Goal: Contribute content: Contribute content

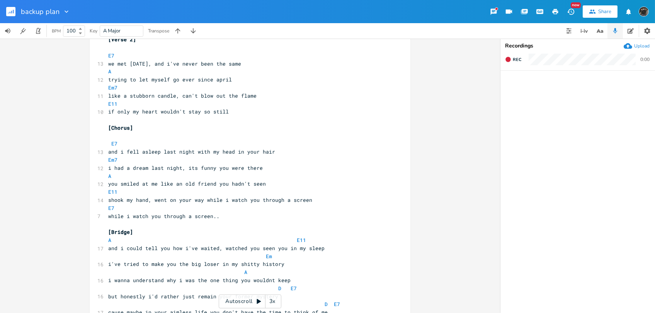
scroll to position [429, 0]
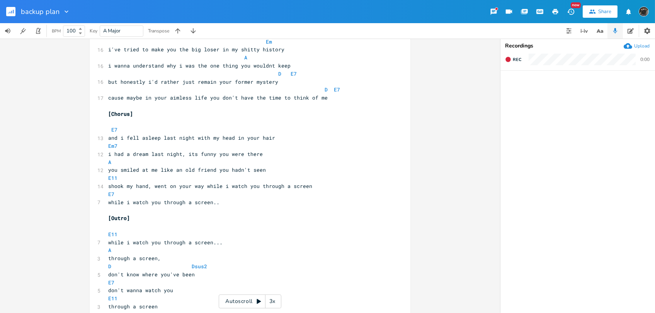
click at [10, 15] on rect "button" at bounding box center [10, 11] width 9 height 9
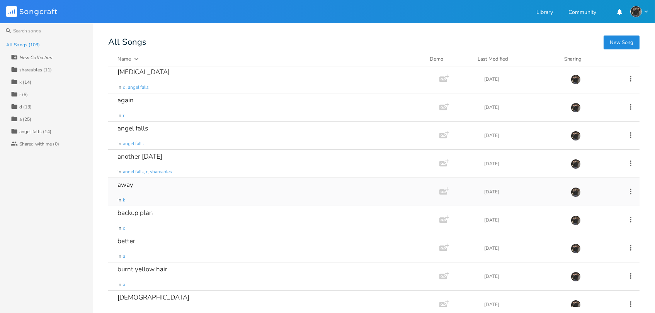
scroll to position [129, 0]
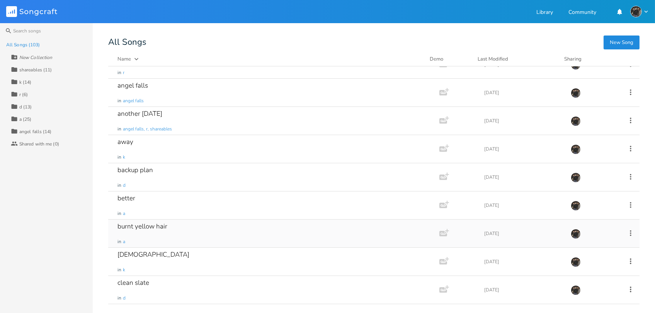
click at [203, 224] on div "burnt yellow hair in a" at bounding box center [271, 234] width 309 height 28
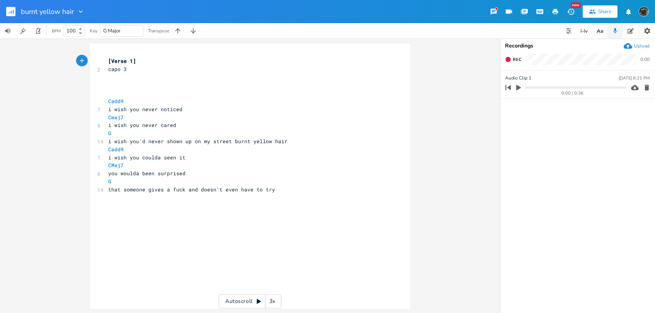
click at [7, 10] on rect "button" at bounding box center [10, 11] width 9 height 9
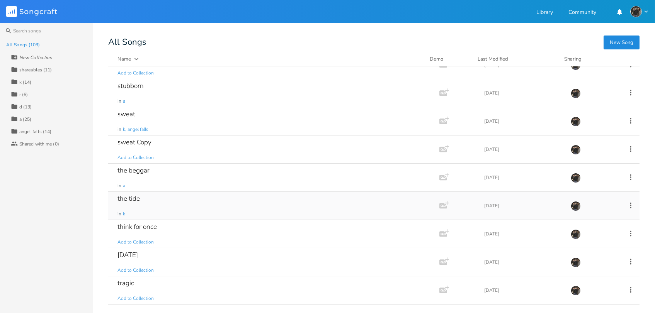
scroll to position [2315, 0]
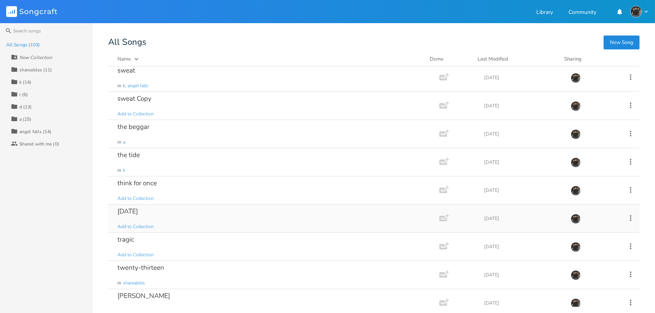
click at [279, 214] on div "[DATE] Add to Collection" at bounding box center [271, 219] width 309 height 28
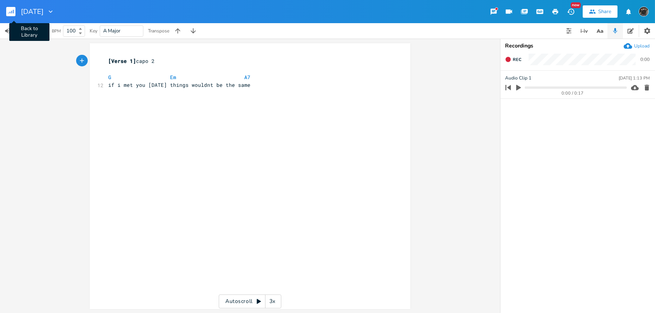
click at [8, 10] on rect "button" at bounding box center [10, 11] width 9 height 9
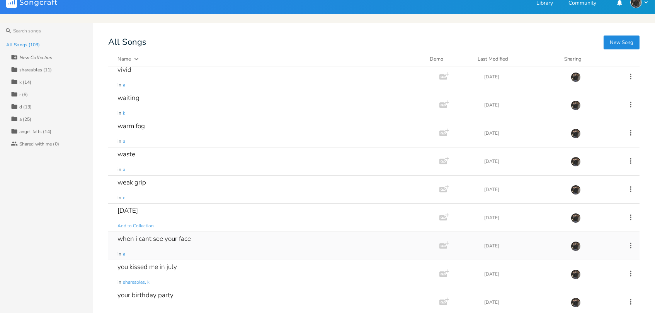
scroll to position [2591, 0]
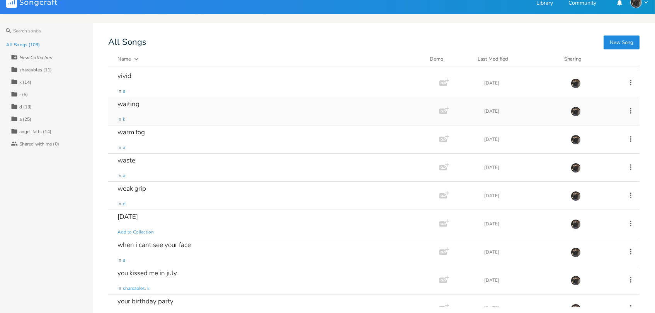
click at [264, 109] on div "waiting in k" at bounding box center [271, 111] width 309 height 28
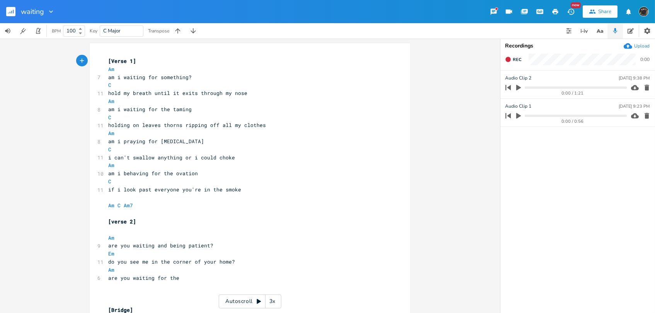
click at [9, 13] on rect "button" at bounding box center [10, 11] width 9 height 9
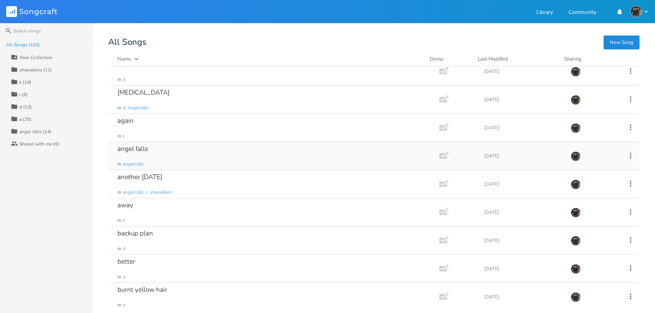
scroll to position [66, 0]
click at [133, 56] on icon "button" at bounding box center [136, 59] width 8 height 8
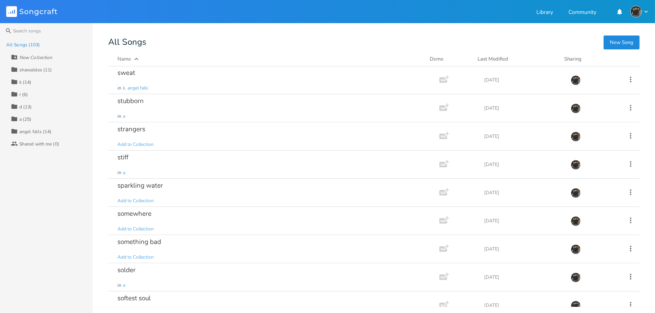
scroll to position [565, 0]
click at [277, 226] on div "somewhere Add to Collection" at bounding box center [271, 220] width 309 height 28
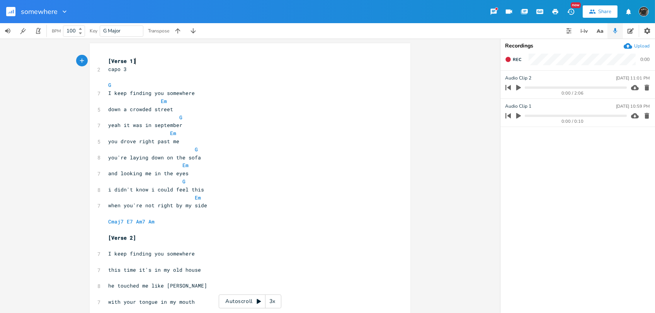
scroll to position [100, 0]
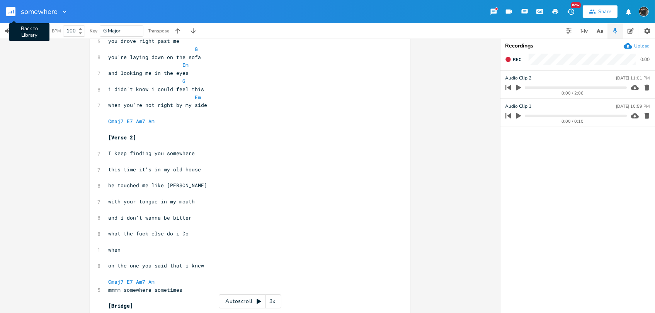
click at [10, 9] on rect "button" at bounding box center [10, 11] width 9 height 9
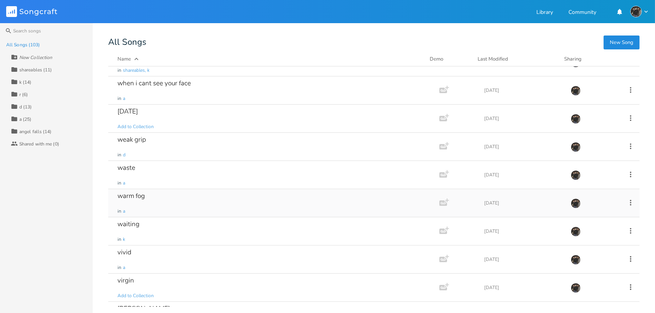
scroll to position [103, 0]
click at [213, 205] on div "warm fog in a" at bounding box center [271, 203] width 309 height 28
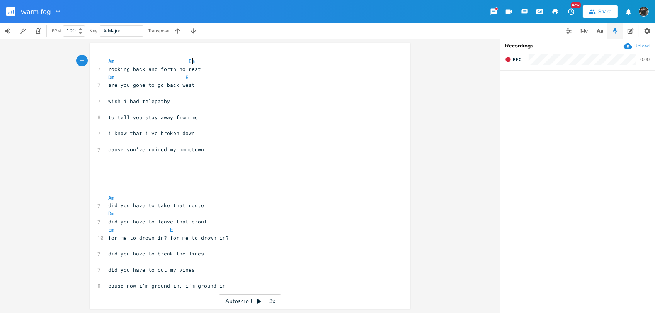
click at [6, 11] on div "warm fog" at bounding box center [31, 11] width 62 height 23
click at [8, 11] on rect "button" at bounding box center [10, 11] width 9 height 9
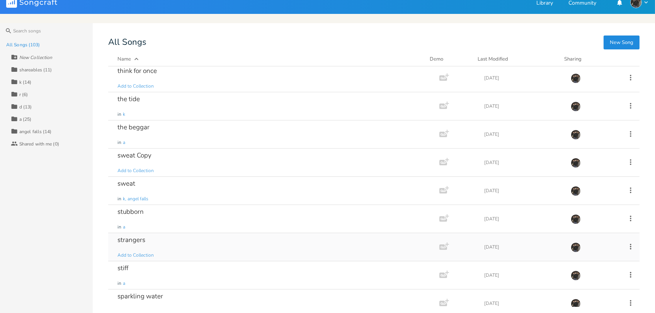
scroll to position [472, 0]
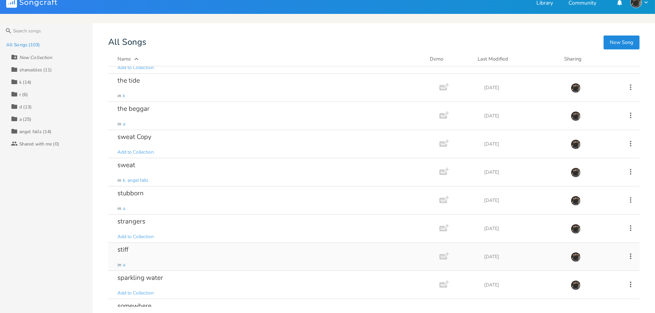
click at [185, 257] on div "stiff in a" at bounding box center [271, 257] width 309 height 28
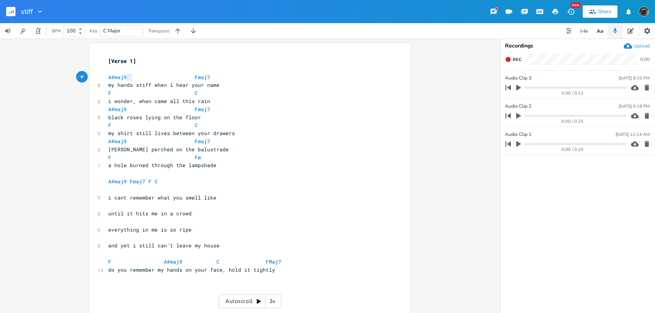
type textarea "A#maj9"
drag, startPoint x: 133, startPoint y: 73, endPoint x: 87, endPoint y: 78, distance: 45.8
click at [90, 78] on div "A#maj9 x [Verse 1] ​ A#maj9 Fmaj7 8 my hands stiff when i hear your name F C 8 …" at bounding box center [250, 180] width 321 height 274
click at [296, 266] on pre "do you remember my hands on your face, hold it tightly" at bounding box center [246, 270] width 279 height 8
click at [517, 141] on icon "button" at bounding box center [518, 144] width 7 height 7
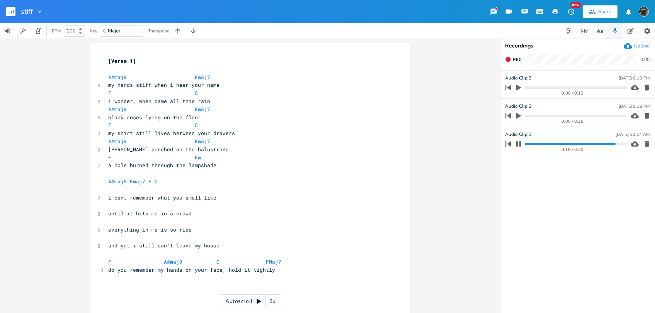
click at [520, 144] on icon "button" at bounding box center [518, 143] width 5 height 5
drag, startPoint x: 127, startPoint y: 76, endPoint x: 105, endPoint y: 78, distance: 21.7
click at [107, 78] on pre "A#maj9 Fmaj7" at bounding box center [246, 77] width 279 height 8
type textarea "D9"
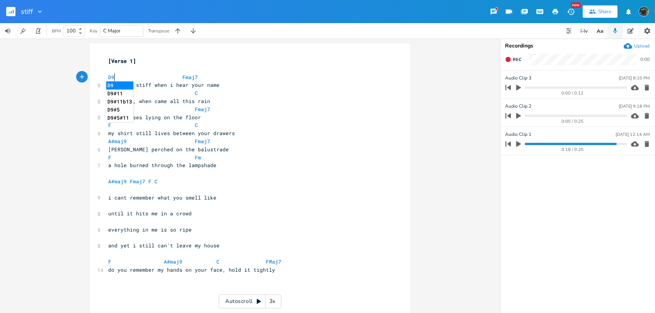
click at [109, 84] on li "D9" at bounding box center [119, 86] width 27 height 8
type textarea "D9"
drag, startPoint x: 118, startPoint y: 80, endPoint x: 101, endPoint y: 78, distance: 17.1
click at [101, 78] on div "D9 x [Verse 1] ​ D9 Fmaj7 8 my hands stiff when i hear your name F C 8 i wonder…" at bounding box center [250, 180] width 321 height 274
type textarea "A#maj9"
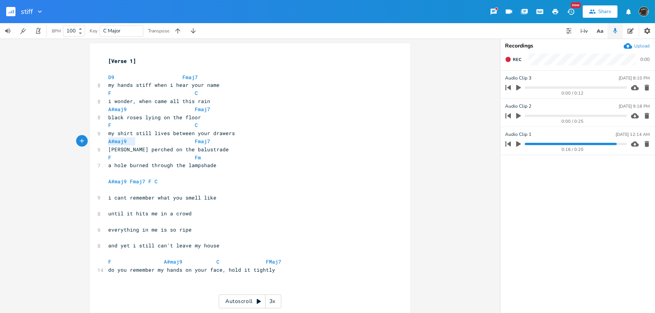
drag, startPoint x: 134, startPoint y: 143, endPoint x: 100, endPoint y: 140, distance: 33.3
click at [100, 140] on div "A#maj9 x [Verse 1] ​ D9 Fmaj7 8 my hands stiff when i hear your name F C 8 i wo…" at bounding box center [250, 180] width 321 height 274
paste textarea
type textarea "D9"
drag, startPoint x: 115, startPoint y: 80, endPoint x: 92, endPoint y: 75, distance: 23.7
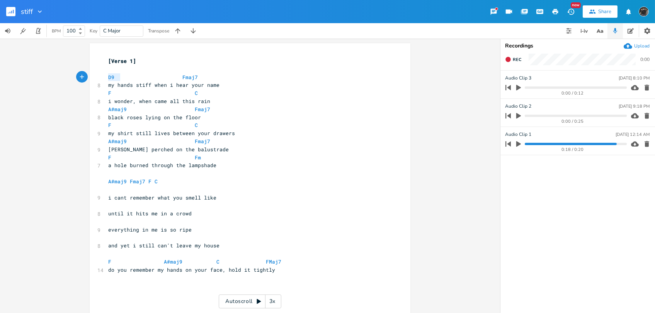
click at [92, 75] on div "D9 x [Verse 1] ​ D9 Fmaj7 8 my hands stiff when i hear your name F C 8 i wonder…" at bounding box center [250, 180] width 321 height 274
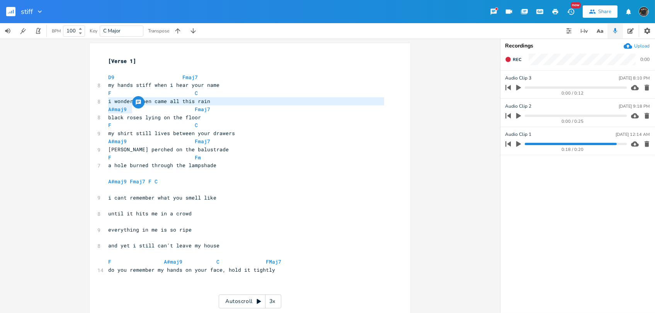
type textarea "A#maj9"
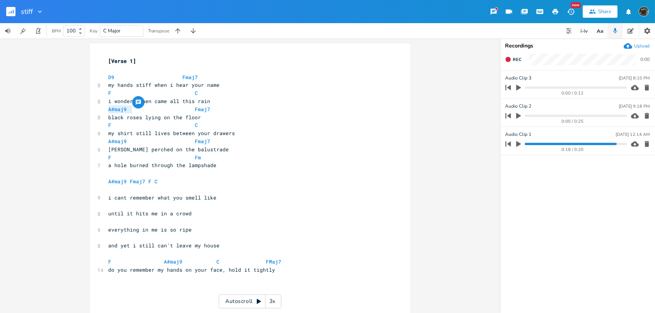
drag, startPoint x: 134, startPoint y: 105, endPoint x: 98, endPoint y: 109, distance: 36.5
click at [98, 109] on div "A#maj9 x [Verse 1] ​ D9 Fmaj7 8 my hands stiff when i hear your name F C 8 i wo…" at bounding box center [250, 180] width 321 height 274
paste textarea
type textarea "A#maj9"
drag, startPoint x: 129, startPoint y: 141, endPoint x: 102, endPoint y: 139, distance: 26.8
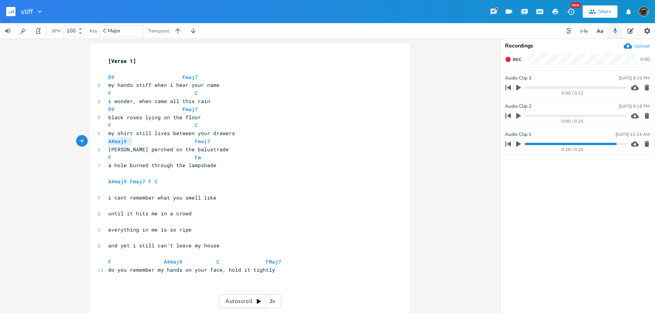
click at [102, 139] on div "A#maj9 x [Verse 1] ​ D9 Fmaj7 8 my hands stiff when i hear your name F C 8 i wo…" at bounding box center [250, 180] width 321 height 274
paste textarea
type textarea "A#maj9"
drag, startPoint x: 124, startPoint y: 183, endPoint x: 104, endPoint y: 183, distance: 20.1
click at [107, 183] on pre "A#maj9 Fmaj7 F C" at bounding box center [246, 182] width 279 height 8
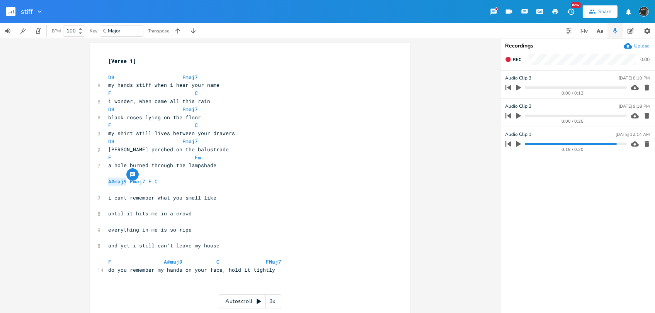
paste textarea
type textarea "A#maj9"
drag, startPoint x: 181, startPoint y: 259, endPoint x: 160, endPoint y: 260, distance: 20.5
click at [160, 260] on span "F A#maj9 C FMaj7" at bounding box center [194, 261] width 173 height 7
paste textarea
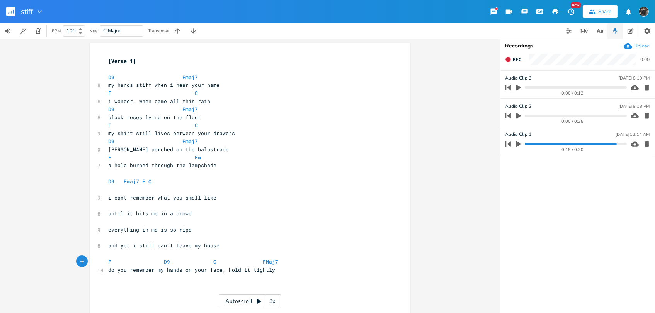
click at [281, 225] on pre "​" at bounding box center [246, 222] width 279 height 8
click at [38, 8] on icon "button" at bounding box center [40, 12] width 8 height 8
click at [51, 32] on span "Collection Collections" at bounding box center [51, 34] width 31 height 5
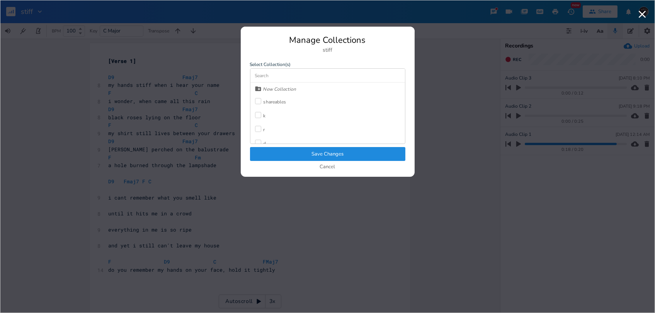
scroll to position [34, 0]
click at [258, 112] on label at bounding box center [259, 110] width 8 height 8
click at [300, 153] on button "Save Changes" at bounding box center [327, 154] width 155 height 14
